Goal: Information Seeking & Learning: Learn about a topic

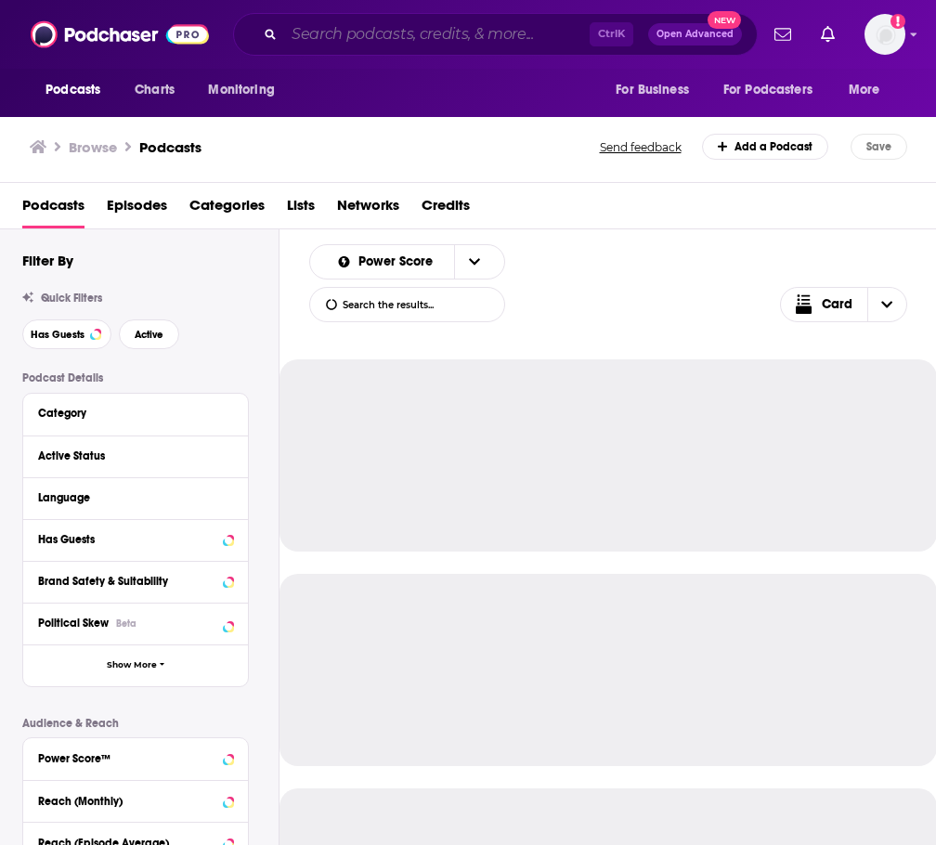
click at [363, 25] on input "Search podcasts, credits, & more..." at bounding box center [436, 34] width 305 height 30
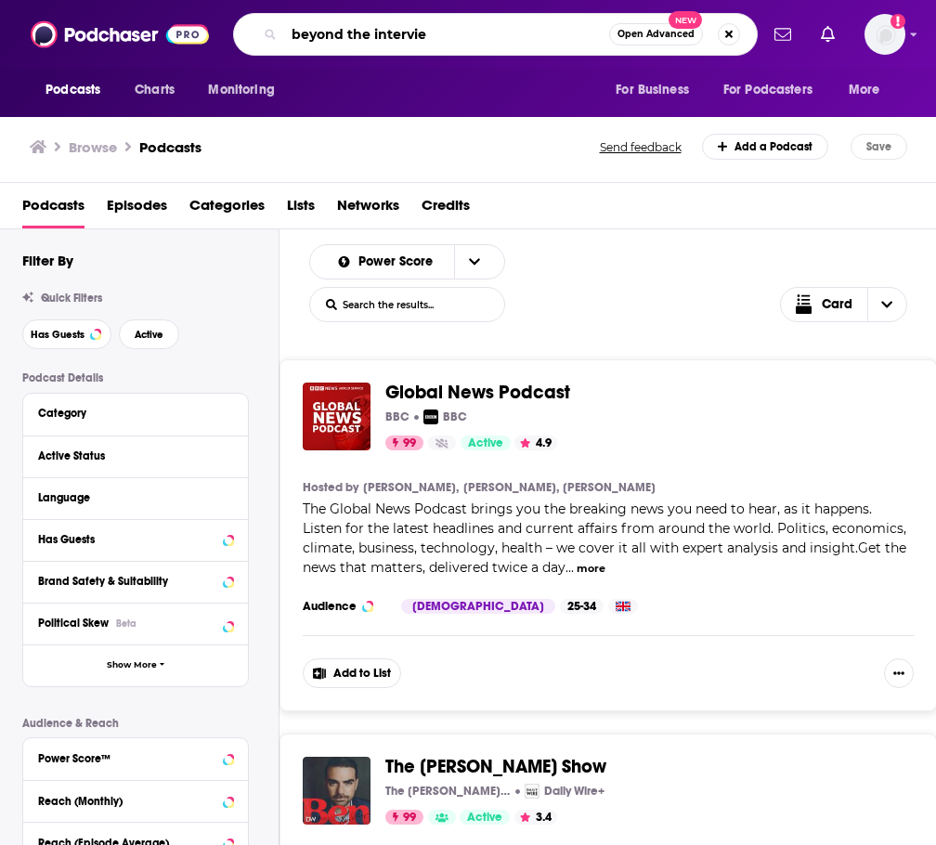
type input "beyond the interview"
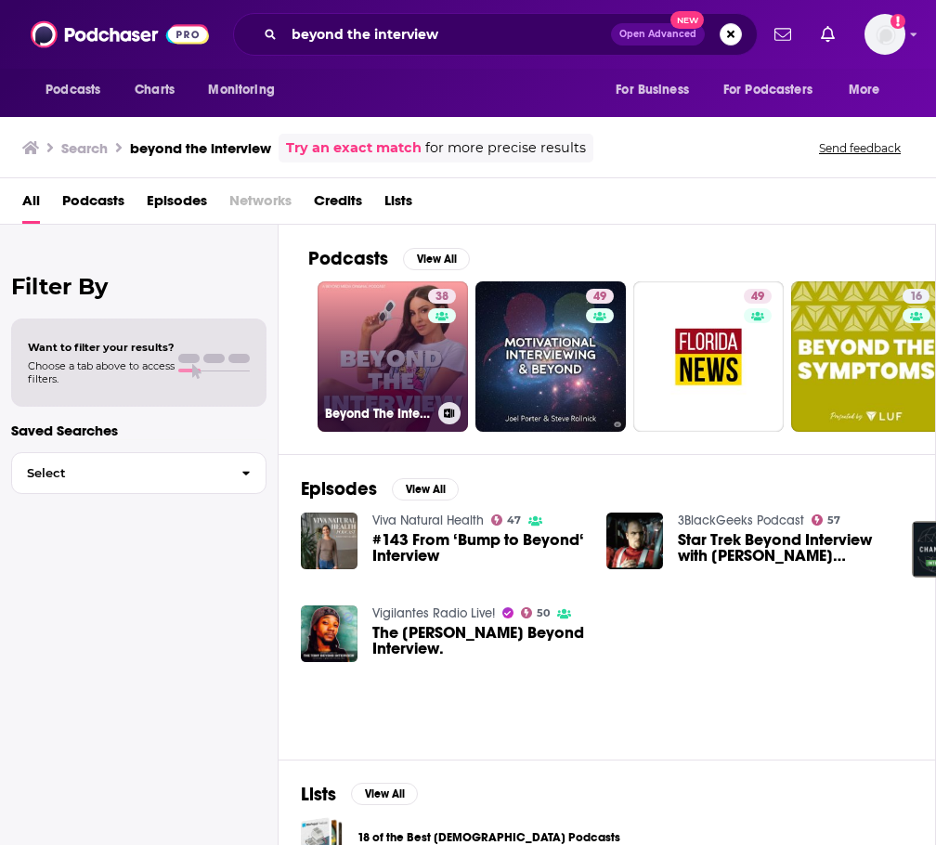
click at [406, 364] on link "38 Beyond The Interview" at bounding box center [393, 356] width 150 height 150
